Goal: Transaction & Acquisition: Purchase product/service

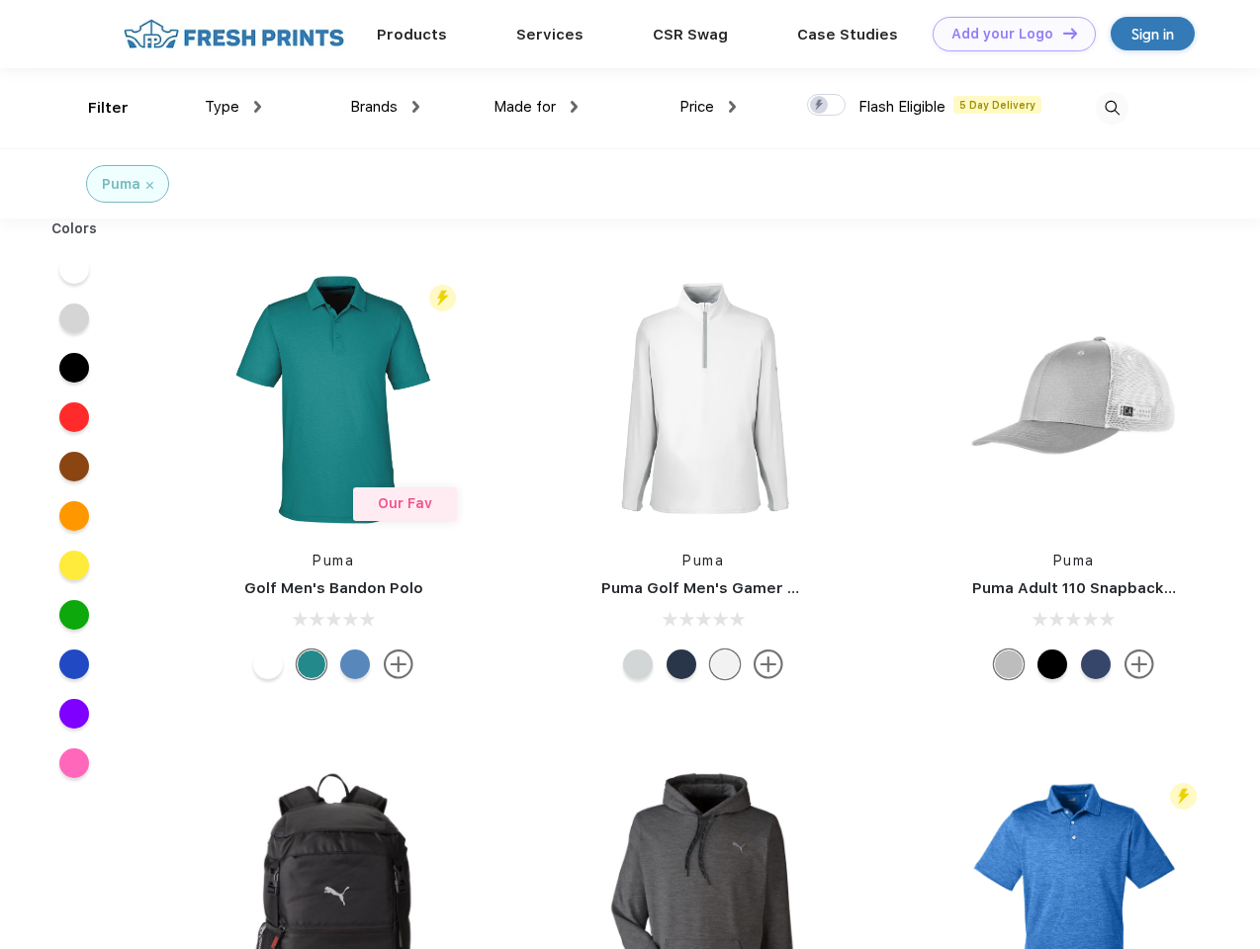
click at [1006, 34] on link "Add your Logo Design Tool" at bounding box center [1013, 34] width 163 height 35
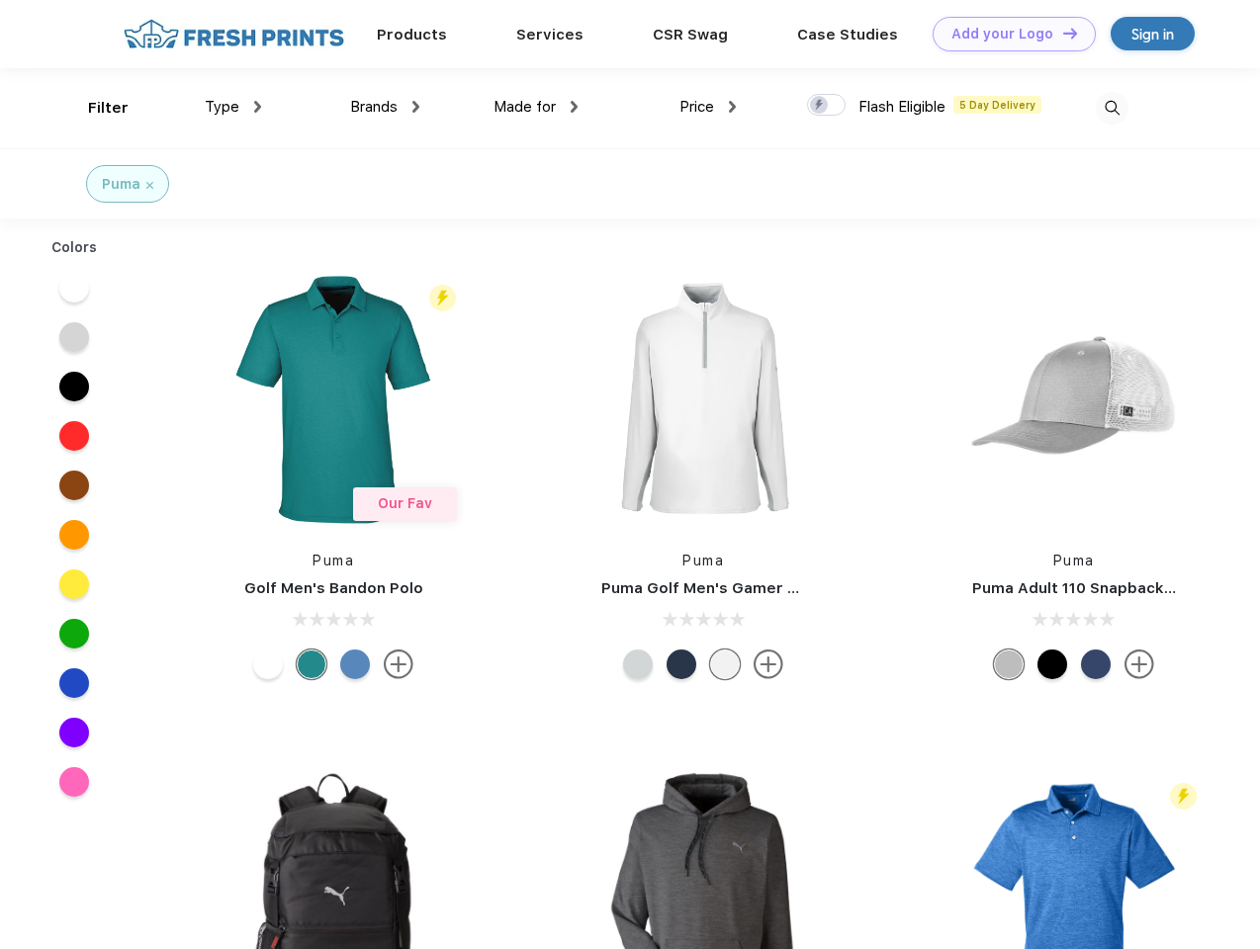
click at [95, 108] on div "Filter" at bounding box center [108, 108] width 41 height 23
click at [233, 107] on span "Type" at bounding box center [222, 107] width 35 height 18
click at [385, 107] on span "Brands" at bounding box center [373, 107] width 47 height 18
click at [536, 107] on span "Made for" at bounding box center [524, 107] width 62 height 18
click at [708, 107] on span "Price" at bounding box center [696, 107] width 35 height 18
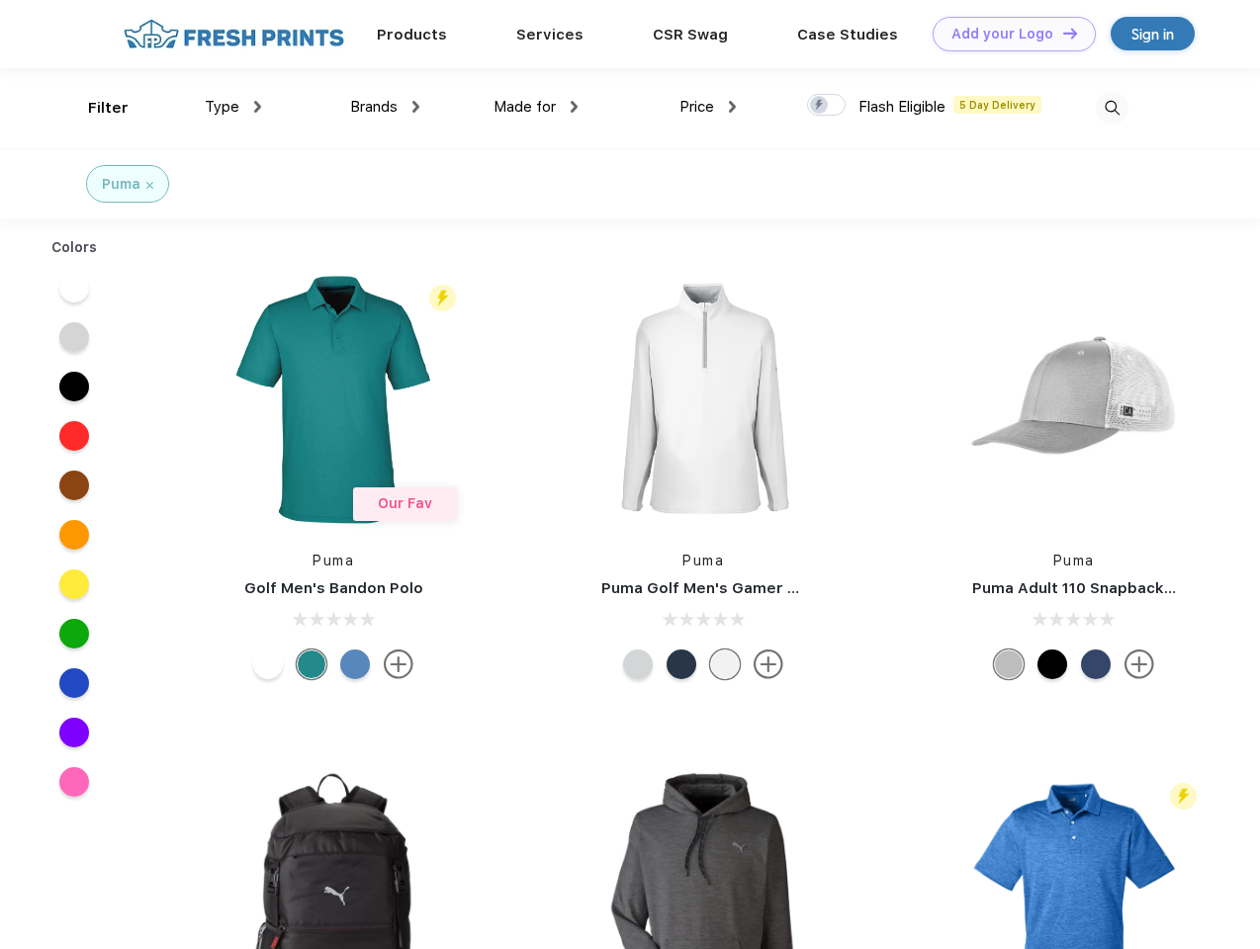
click at [826, 106] on div at bounding box center [826, 105] width 39 height 22
click at [820, 106] on input "checkbox" at bounding box center [813, 99] width 13 height 13
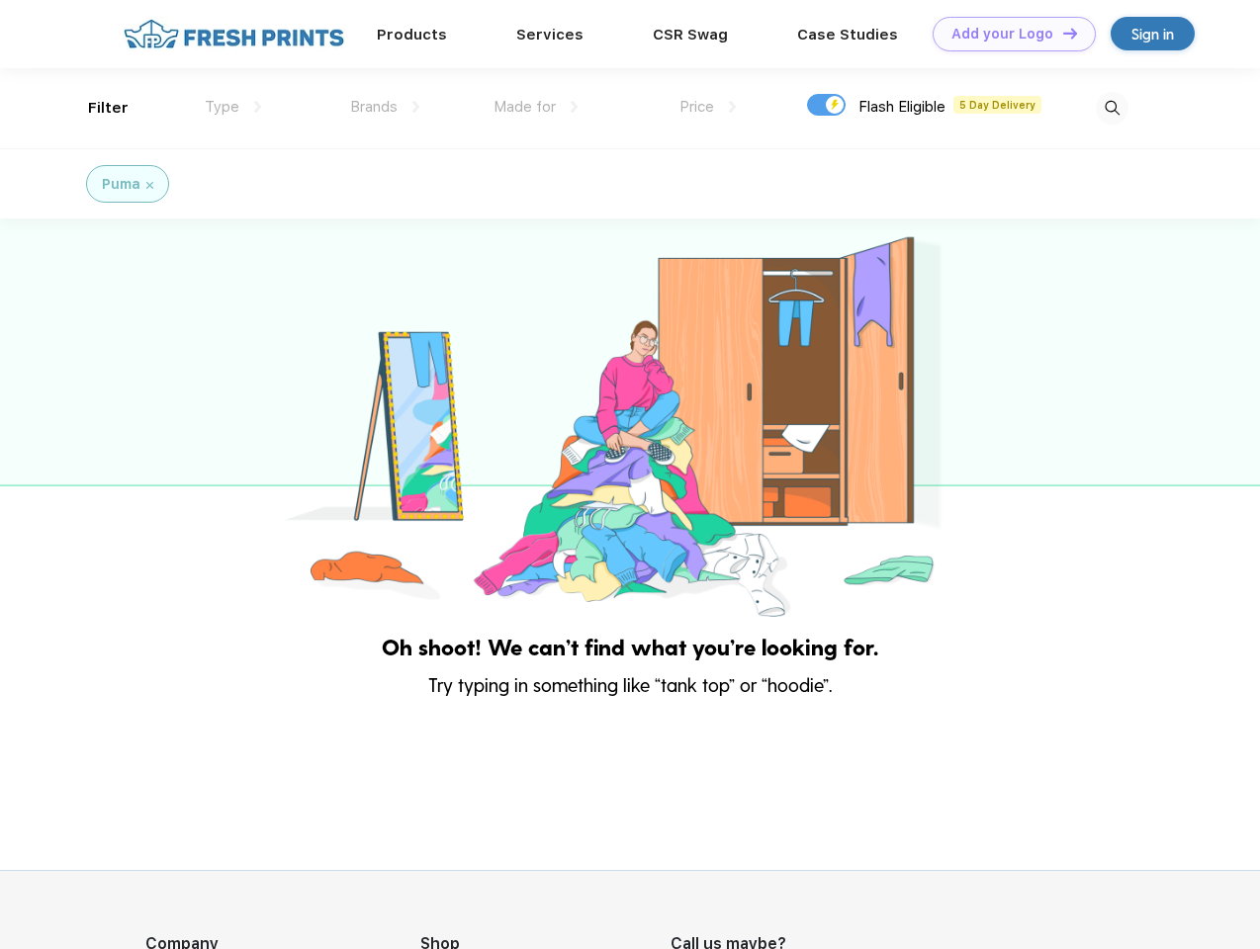
click at [1111, 108] on img at bounding box center [1111, 108] width 33 height 33
click at [74, 269] on div at bounding box center [630, 419] width 1260 height 403
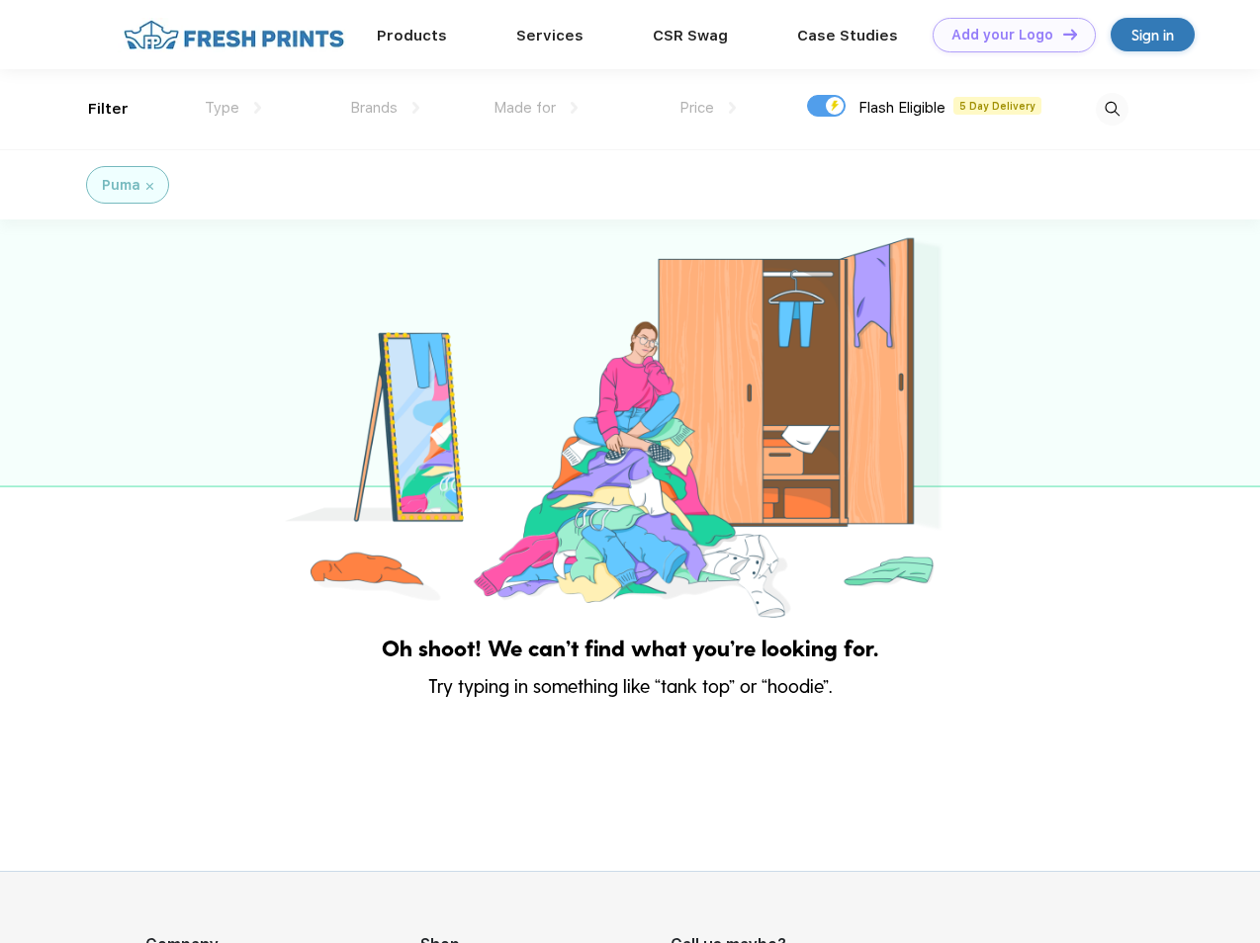
click at [74, 318] on div at bounding box center [630, 420] width 1260 height 403
